Goal: Navigation & Orientation: Find specific page/section

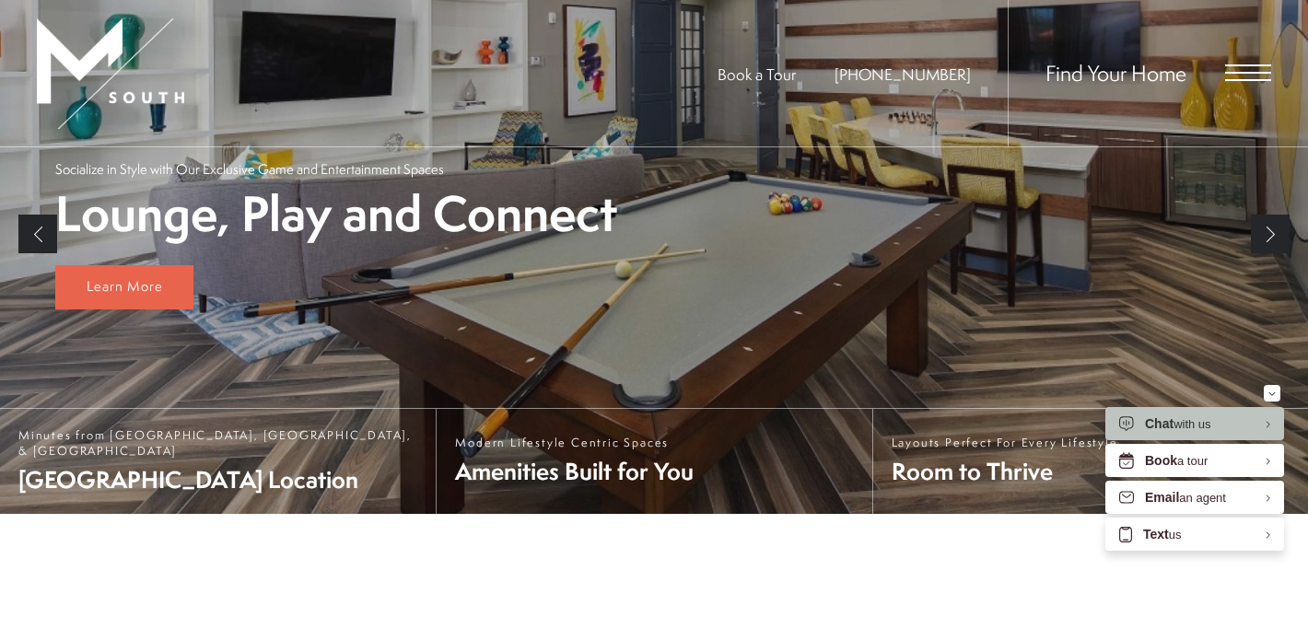
scroll to position [244, 0]
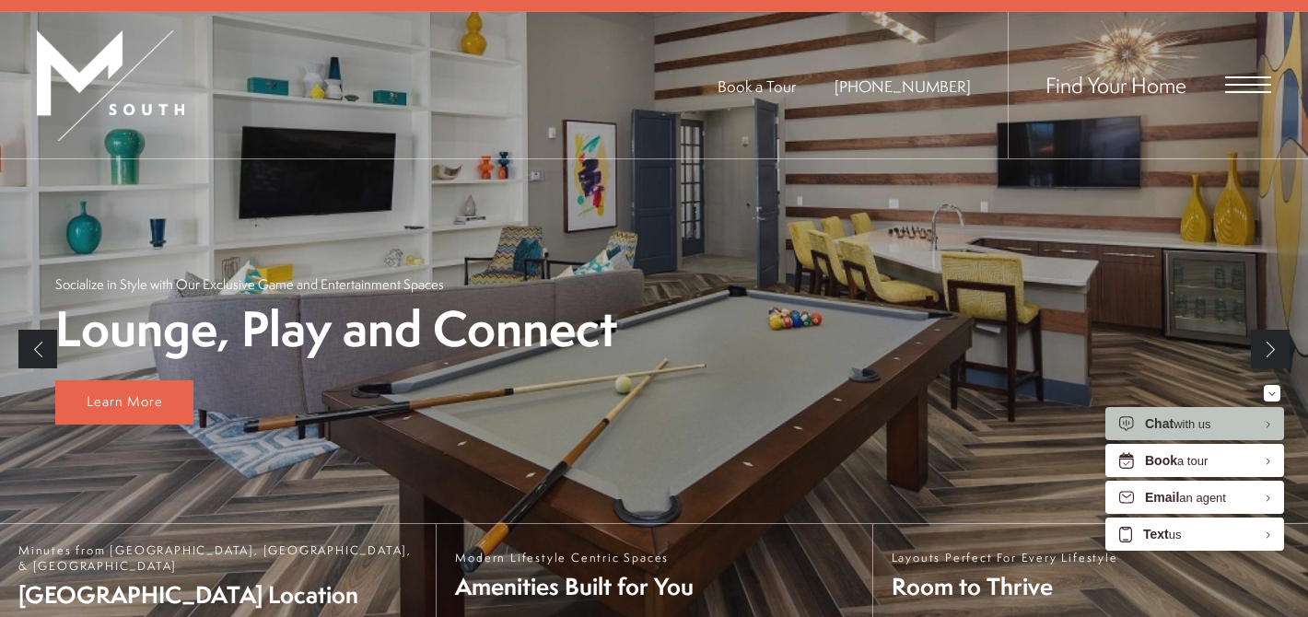
click at [1248, 76] on span "Open Menu" at bounding box center [1248, 84] width 46 height 17
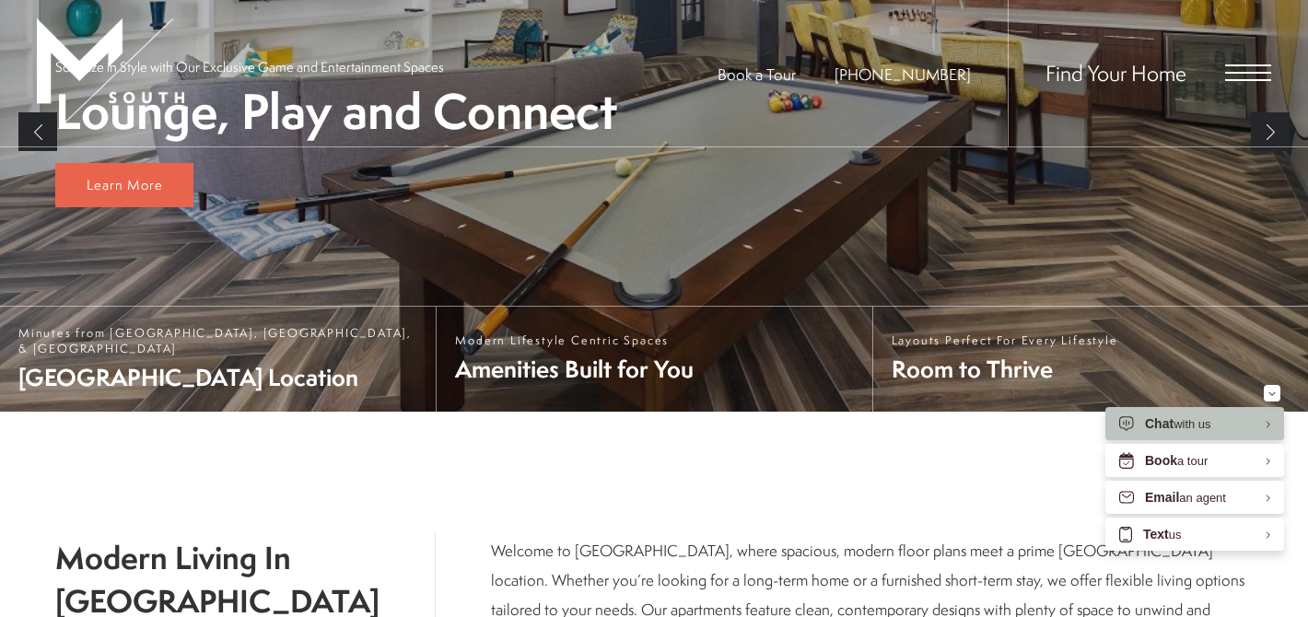
scroll to position [0, 0]
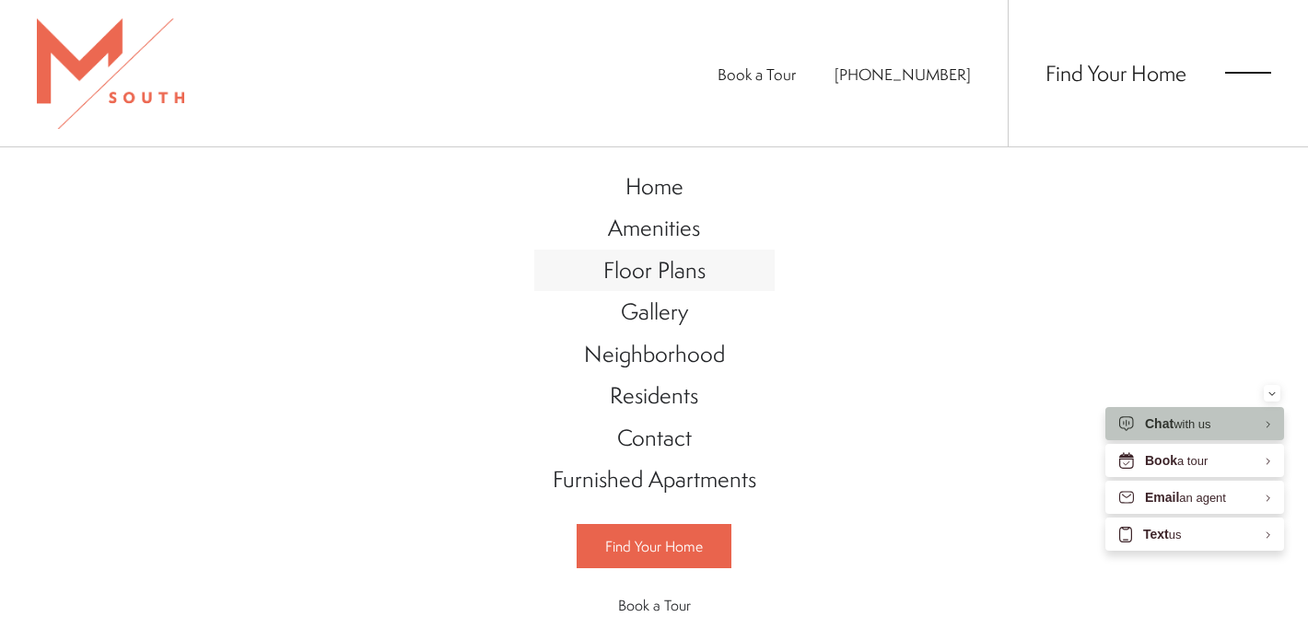
click at [644, 268] on span "Floor Plans" at bounding box center [654, 269] width 102 height 31
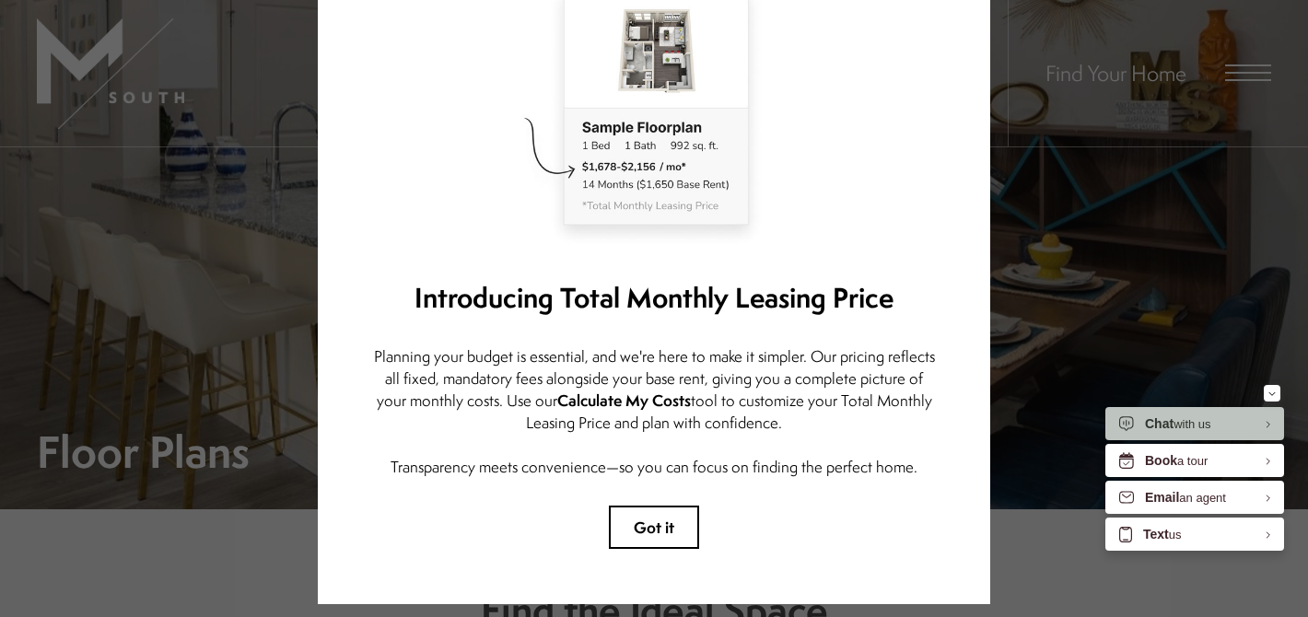
scroll to position [219, 0]
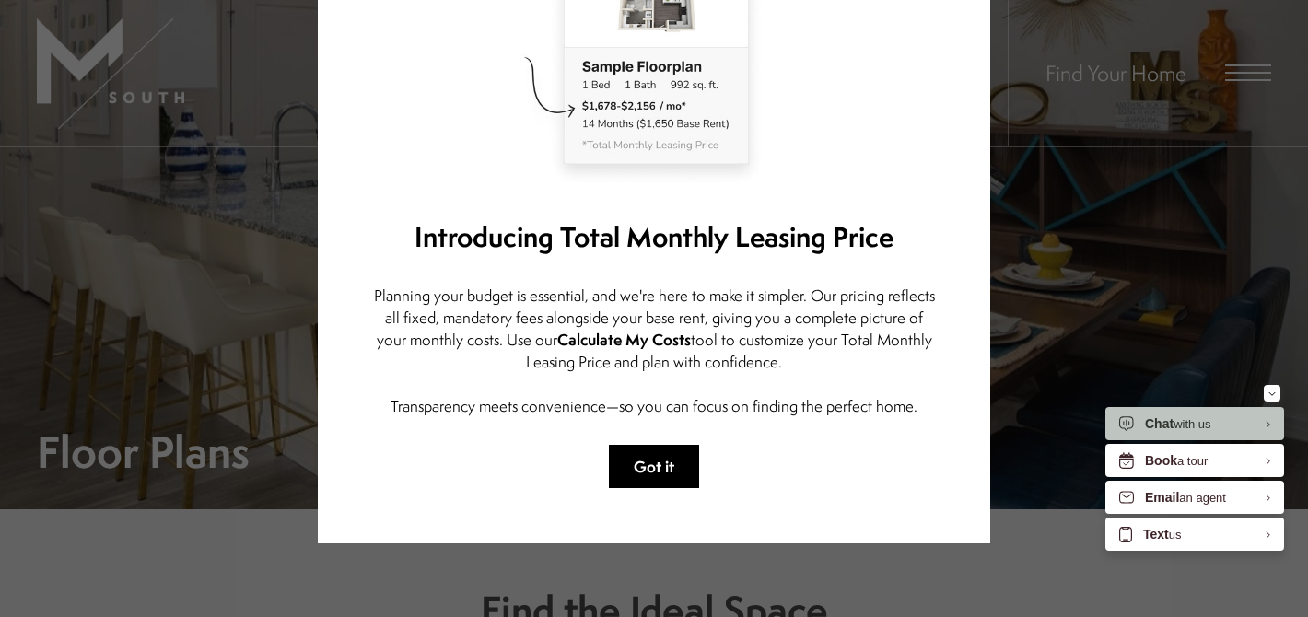
click at [645, 476] on button "Got it" at bounding box center [654, 466] width 90 height 43
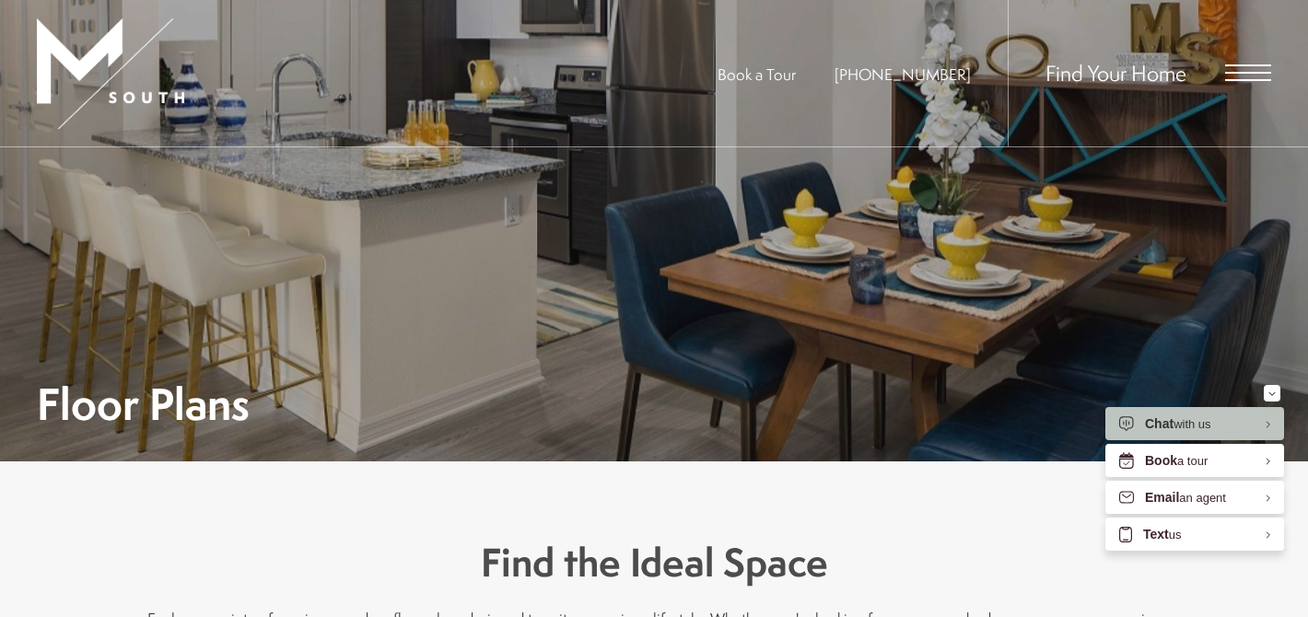
scroll to position [0, 0]
